Goal: Task Accomplishment & Management: Use online tool/utility

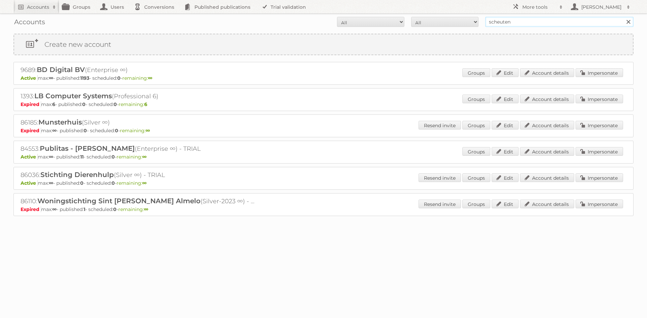
click at [491, 19] on input "scheuten" at bounding box center [559, 22] width 148 height 10
type input "hubo"
click at [623, 17] on input "Search" at bounding box center [628, 22] width 10 height 10
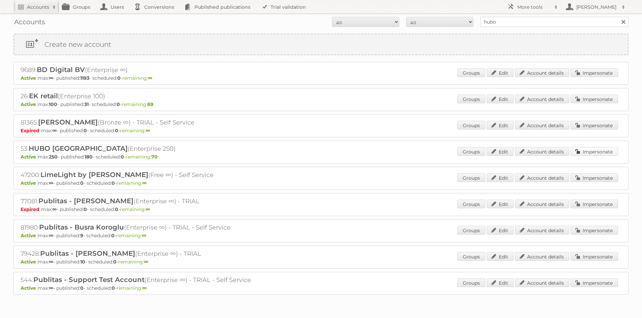
click at [600, 154] on link "Impersonate" at bounding box center [594, 151] width 48 height 9
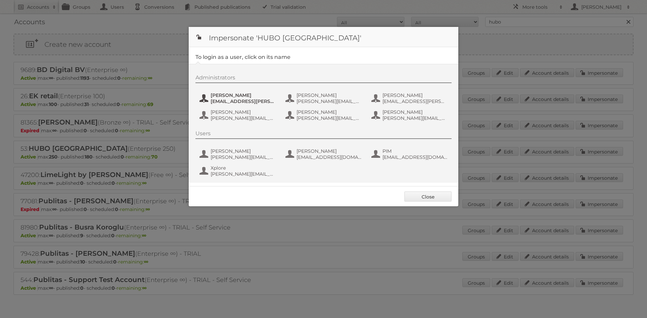
click at [230, 101] on span "[EMAIL_ADDRESS][PERSON_NAME][DOMAIN_NAME]" at bounding box center [243, 101] width 65 height 6
